Goal: Task Accomplishment & Management: Use online tool/utility

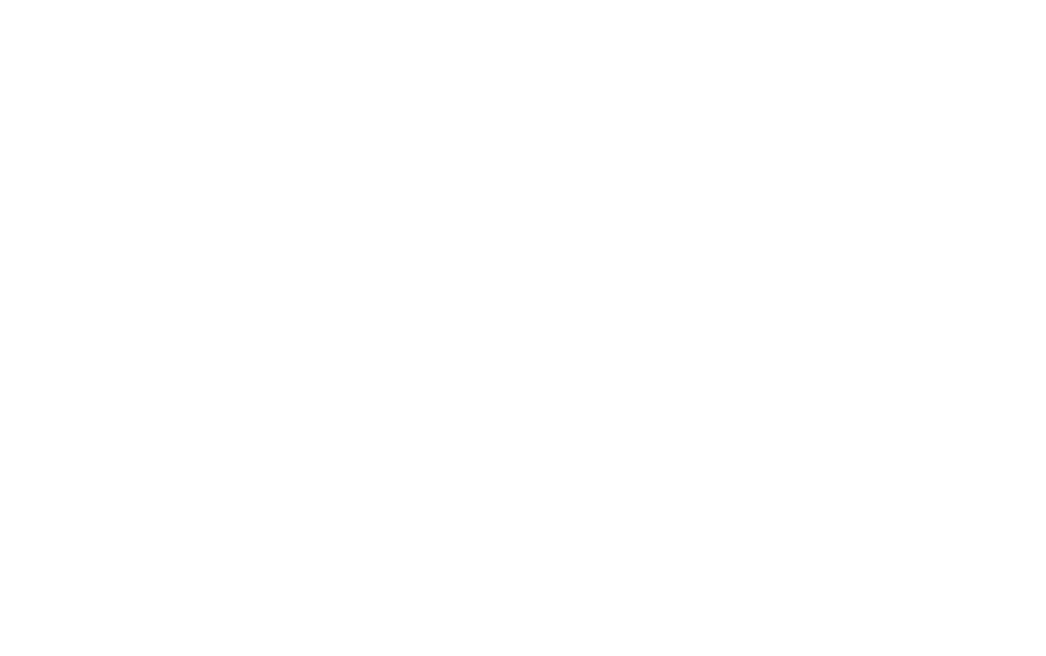
click at [487, 0] on html at bounding box center [523, 0] width 1046 height 0
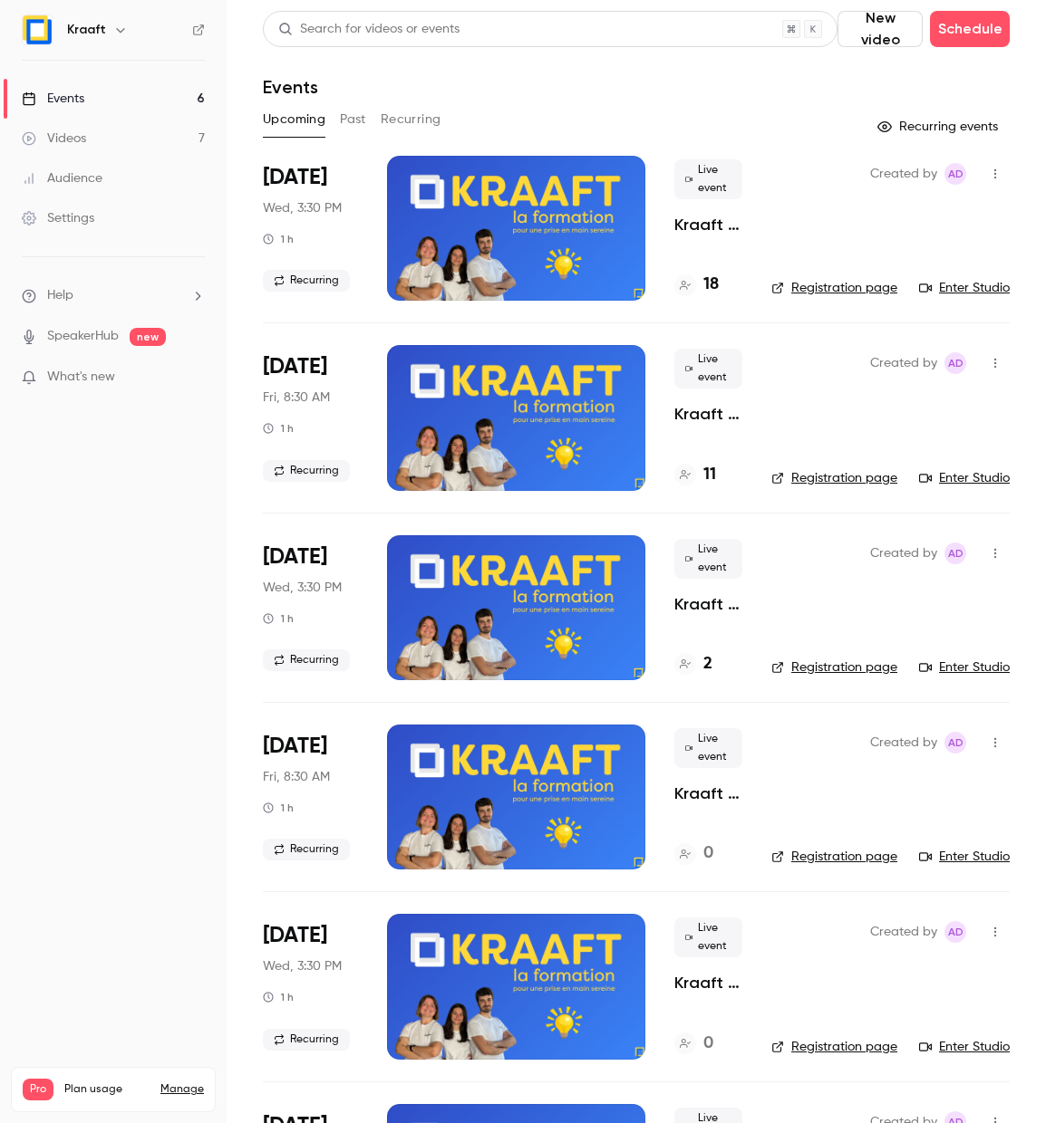
click at [603, 207] on div at bounding box center [516, 228] width 258 height 145
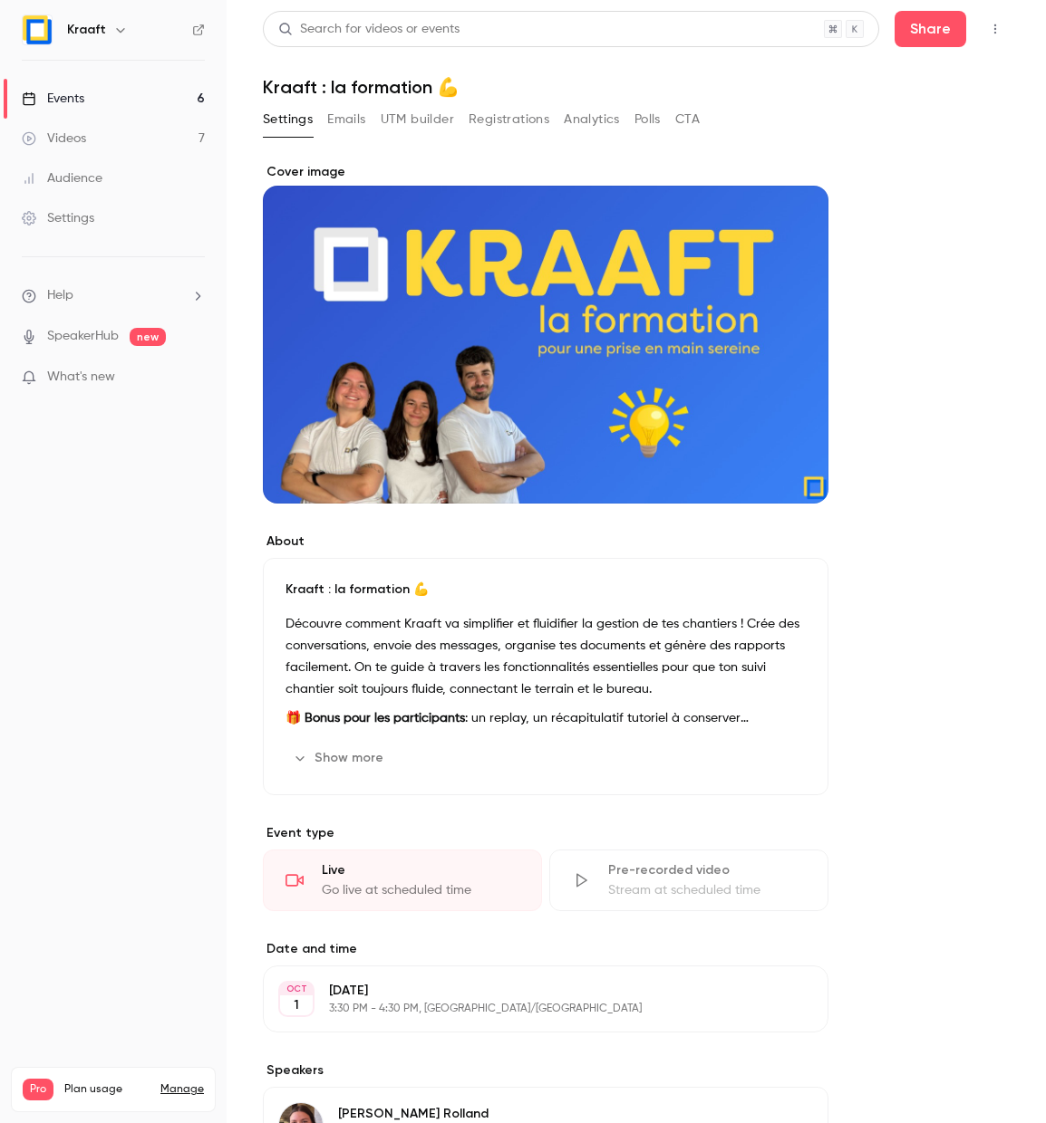
click at [479, 123] on button "Registrations" at bounding box center [508, 119] width 81 height 29
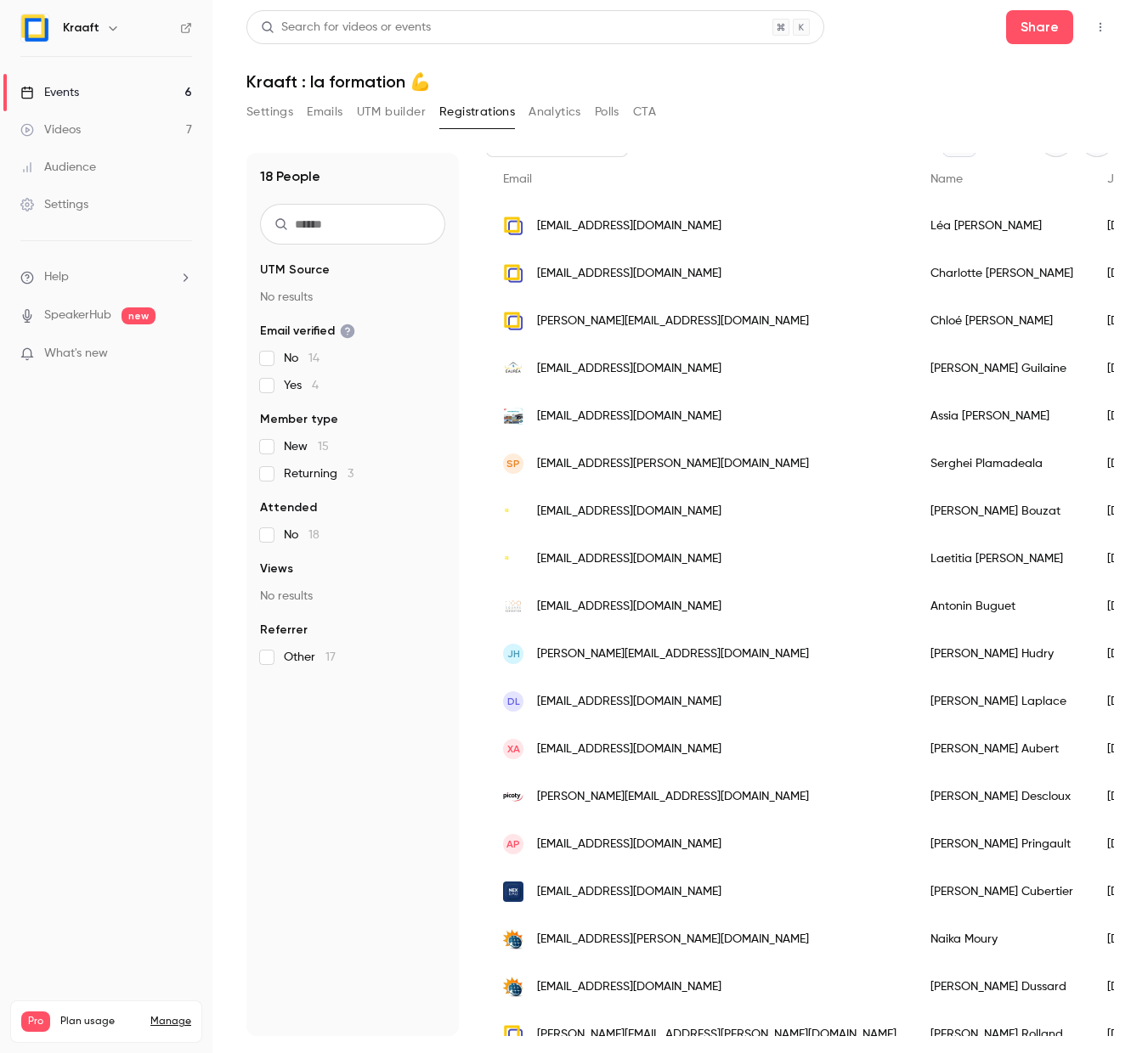
scroll to position [135, 0]
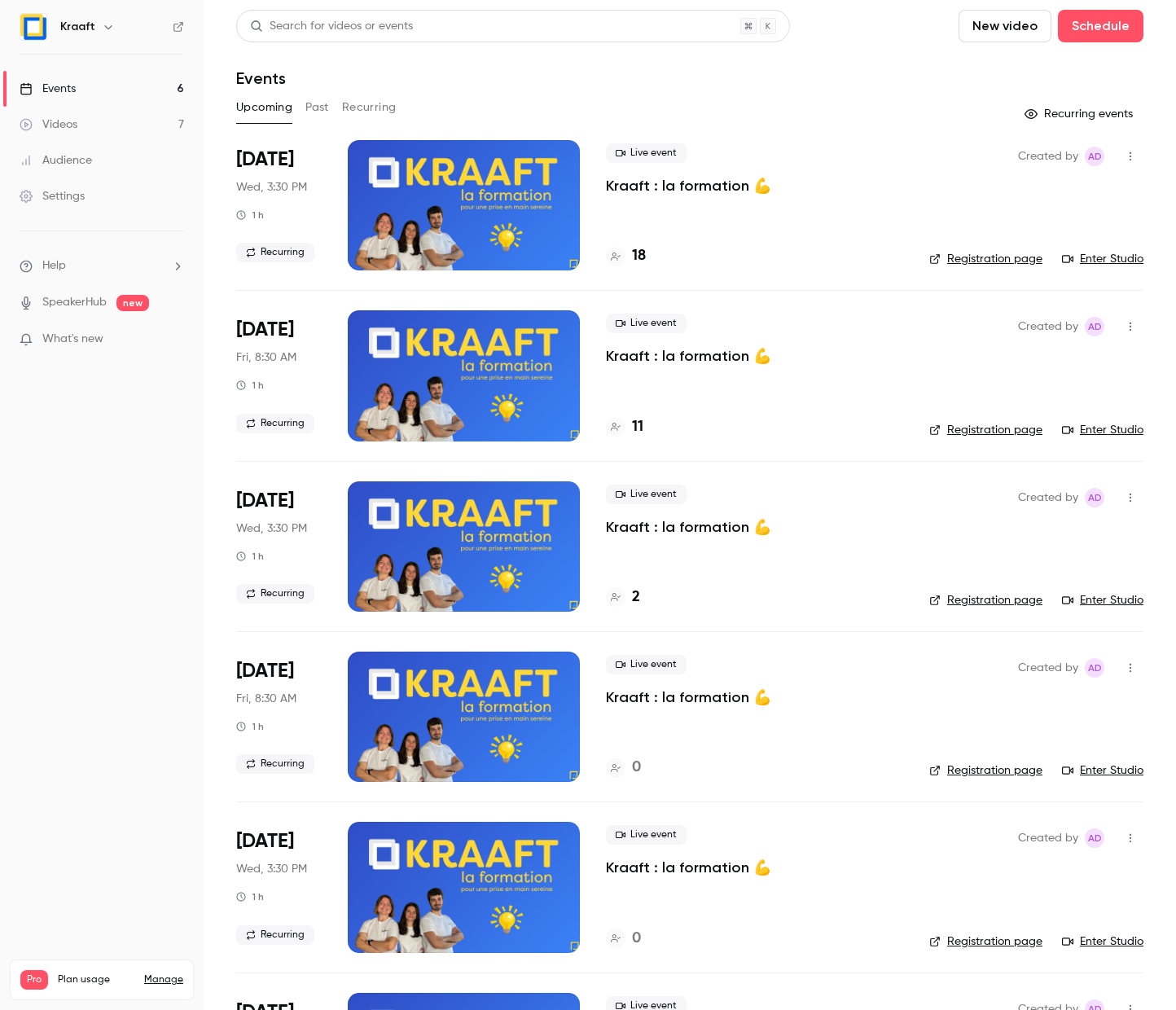
click at [436, 192] on div at bounding box center [464, 205] width 232 height 130
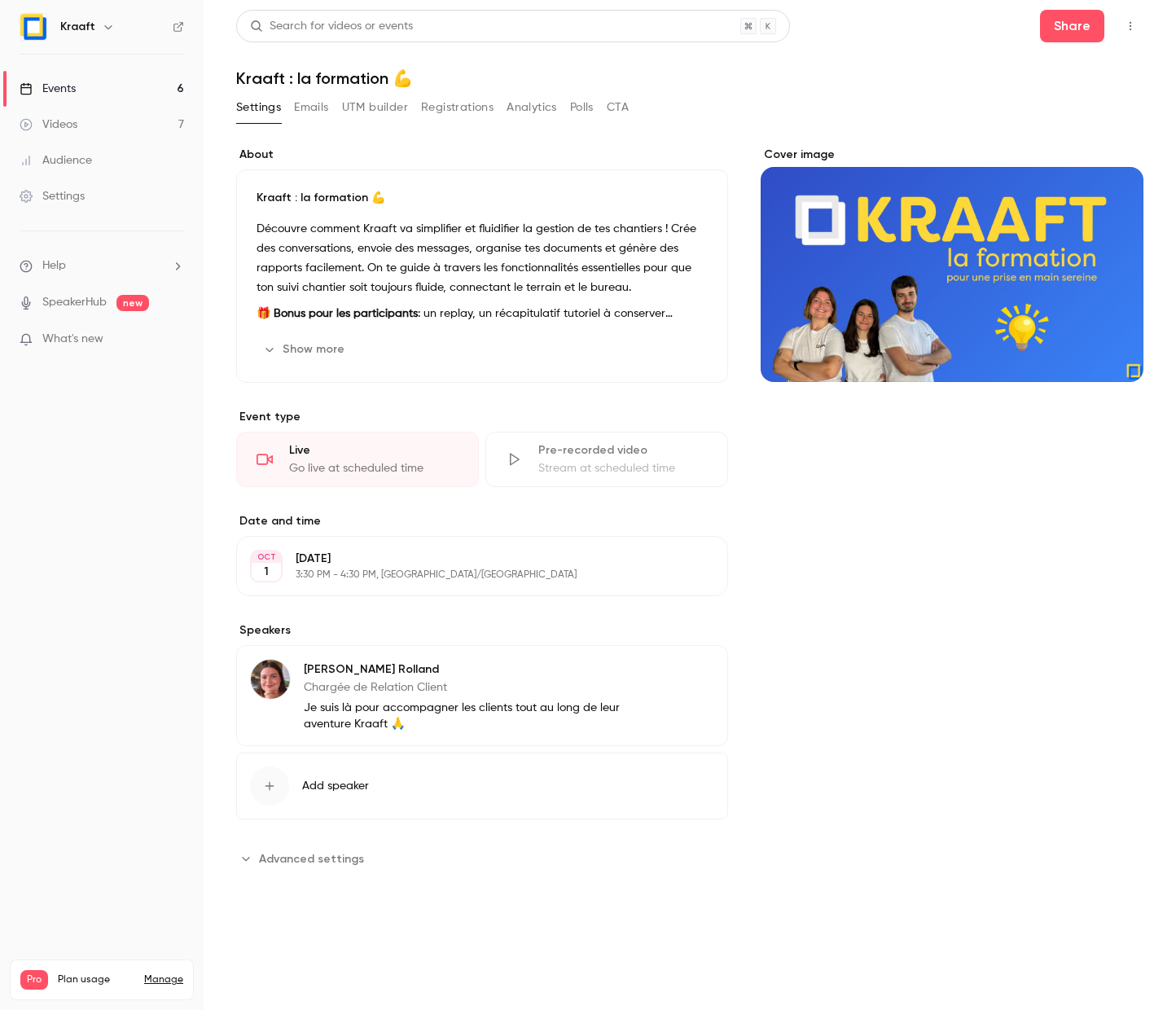
click at [1132, 34] on button "button" at bounding box center [1130, 25] width 26 height 26
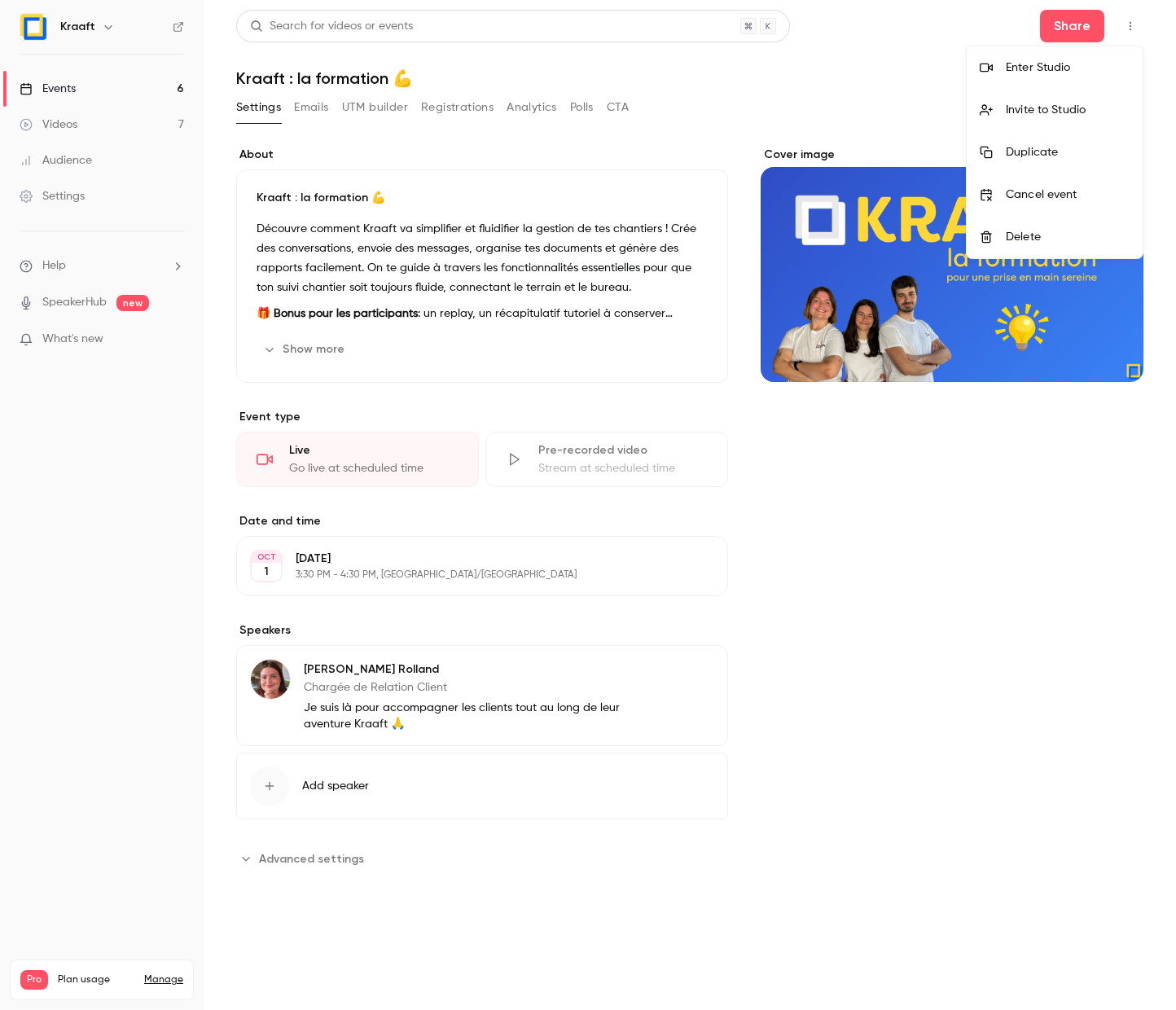
click at [1087, 76] on li "Enter Studio" at bounding box center [1055, 67] width 176 height 42
